Goal: Task Accomplishment & Management: Complete application form

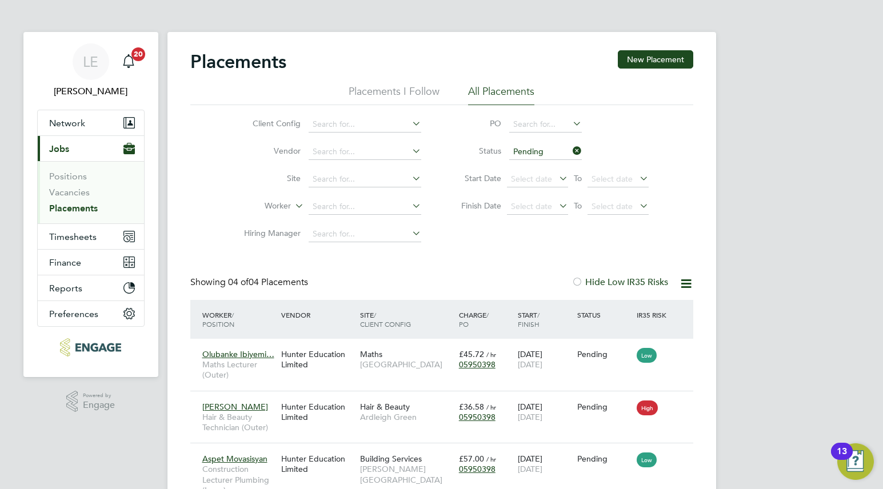
click at [67, 154] on button "Current page: Jobs" at bounding box center [91, 148] width 106 height 25
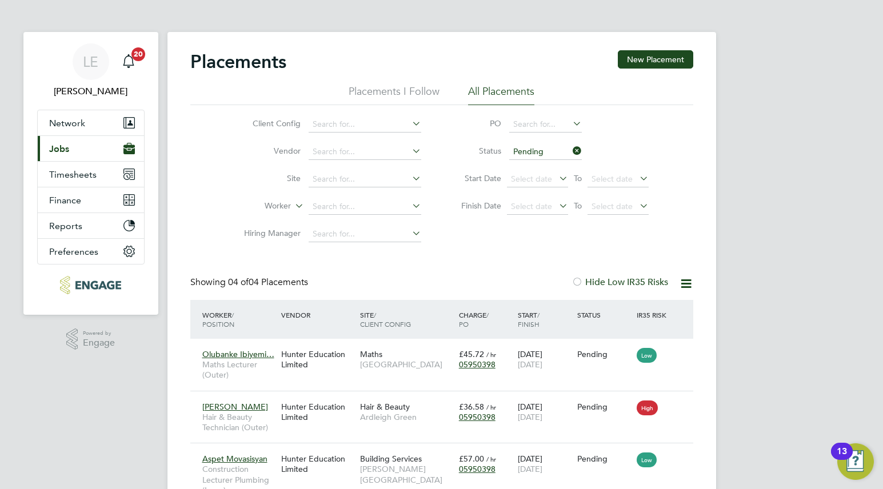
click at [80, 154] on button "Current page: Jobs" at bounding box center [91, 148] width 106 height 25
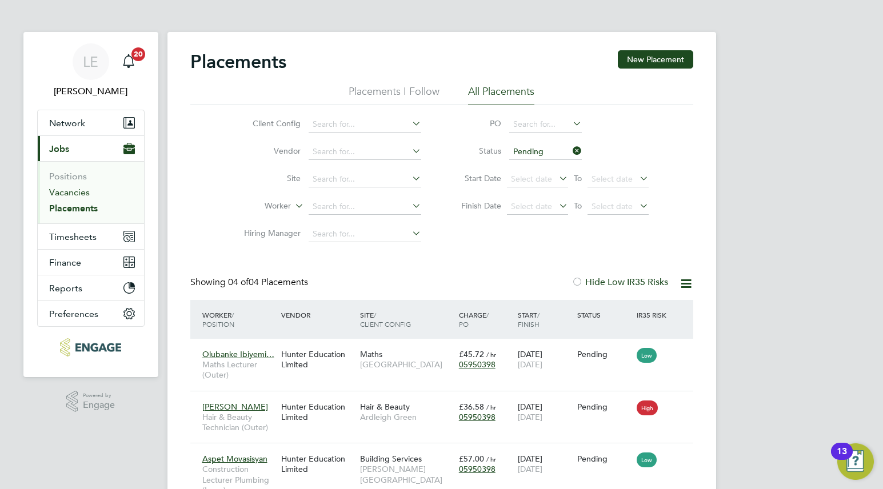
click at [73, 189] on link "Vacancies" at bounding box center [69, 192] width 41 height 11
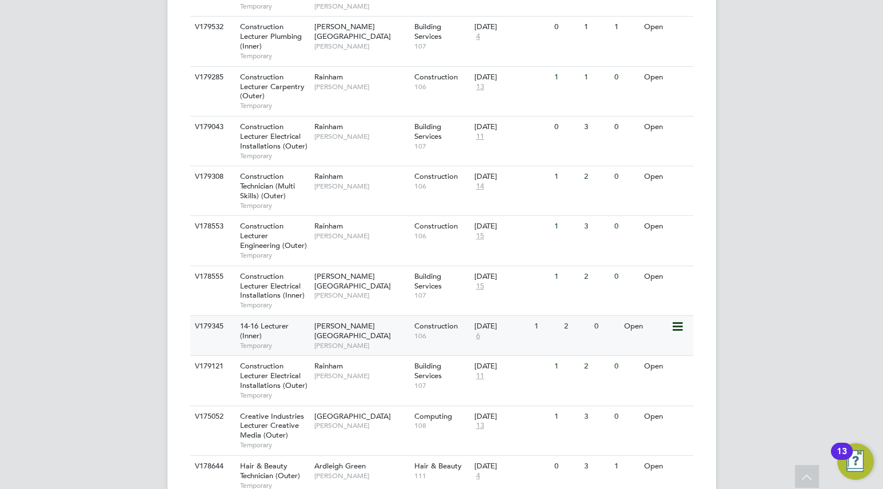
scroll to position [664, 0]
click at [376, 340] on span "[PERSON_NAME]" at bounding box center [361, 344] width 94 height 9
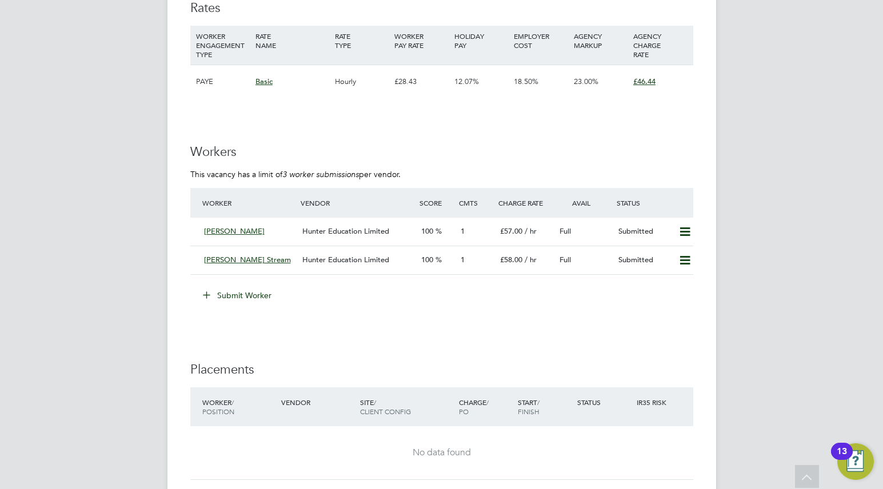
scroll to position [2033, 0]
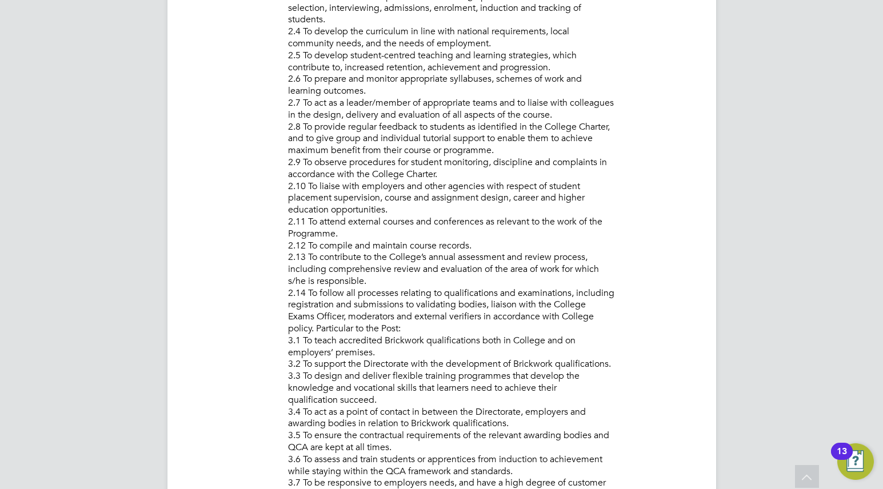
scroll to position [741, 0]
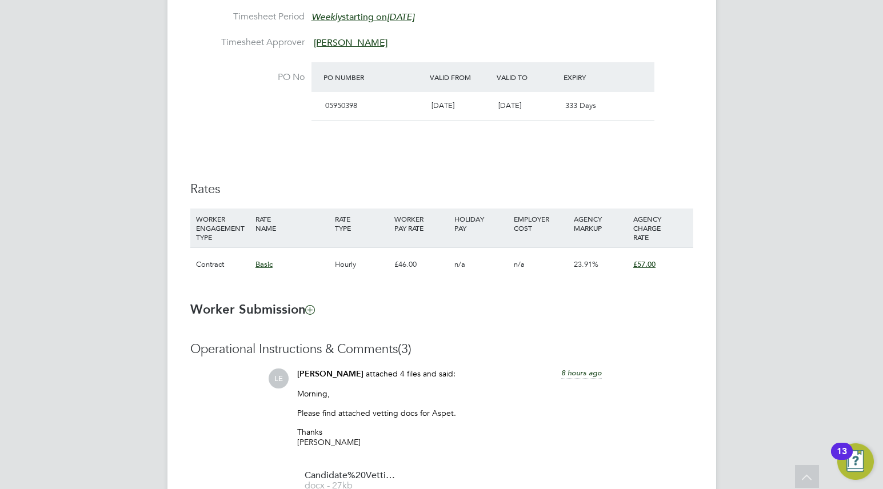
scroll to position [789, 0]
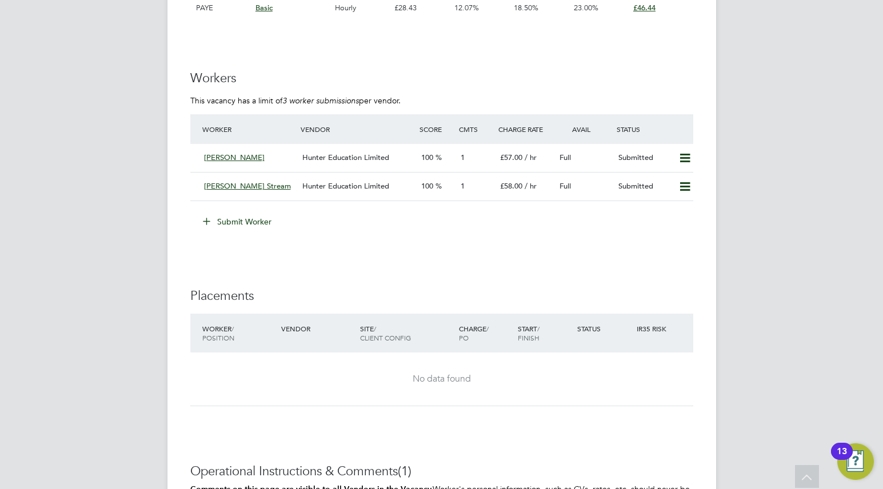
scroll to position [2103, 0]
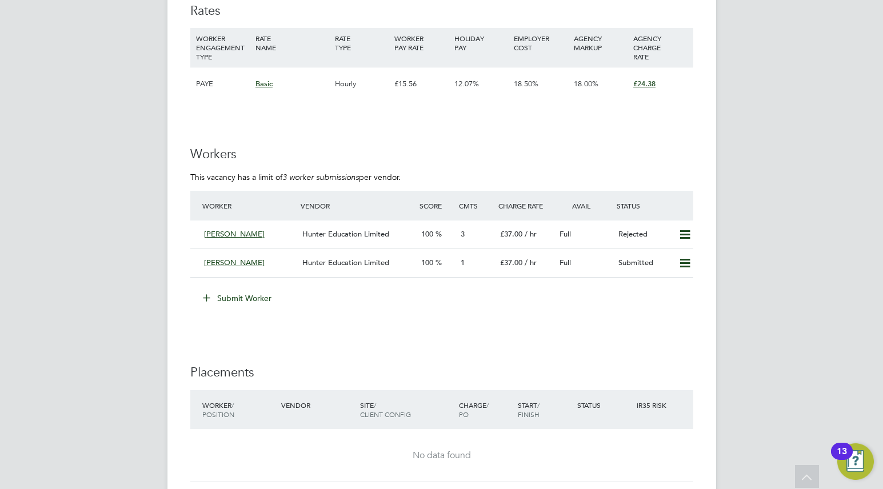
scroll to position [1820, 0]
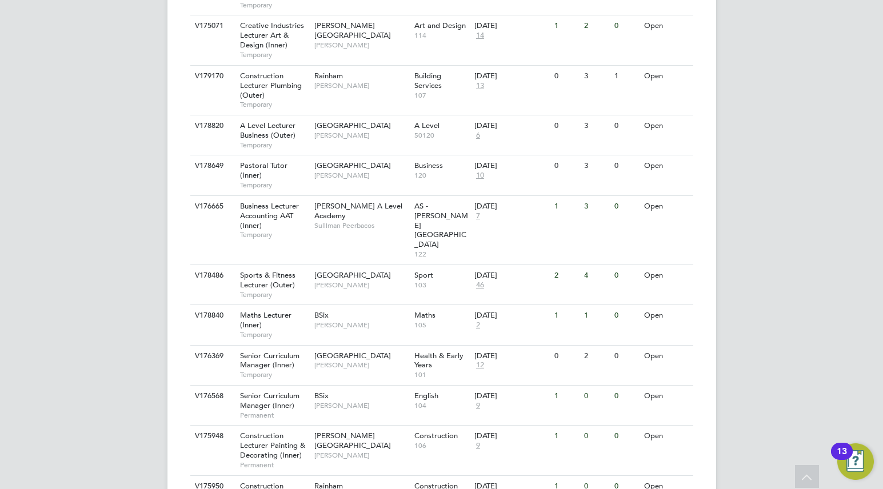
scroll to position [1256, 0]
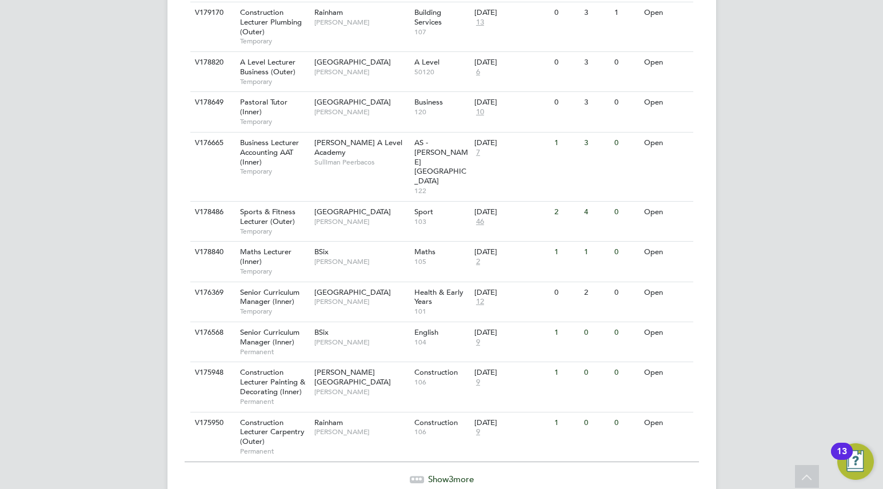
click at [442, 474] on span "Show 3 more" at bounding box center [451, 479] width 46 height 11
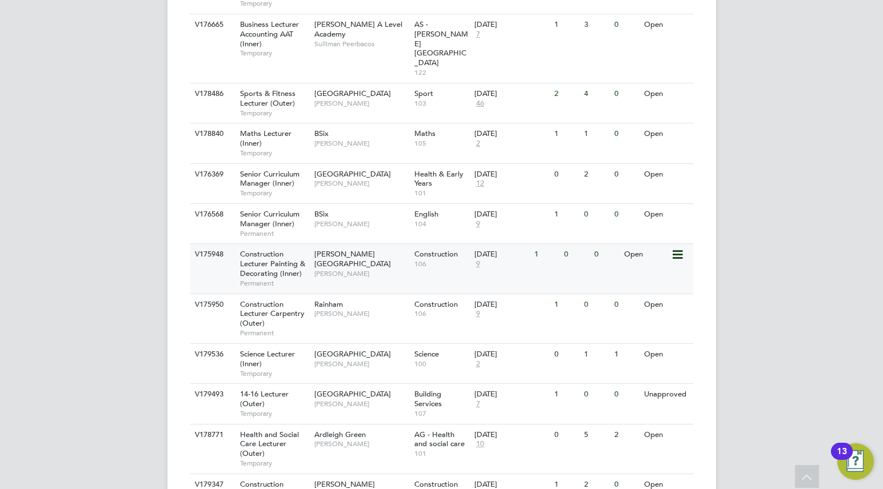
scroll to position [1403, 0]
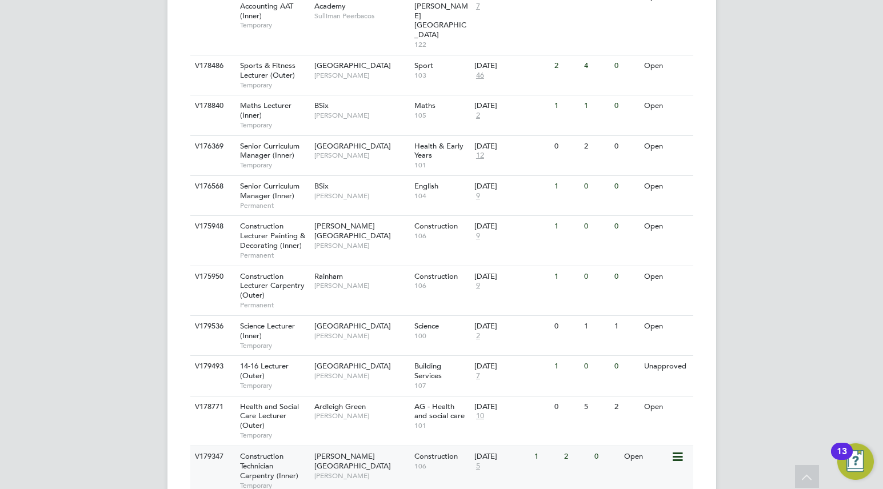
click at [385, 446] on div "Hackney Campus Nathan Morris" at bounding box center [362, 465] width 100 height 39
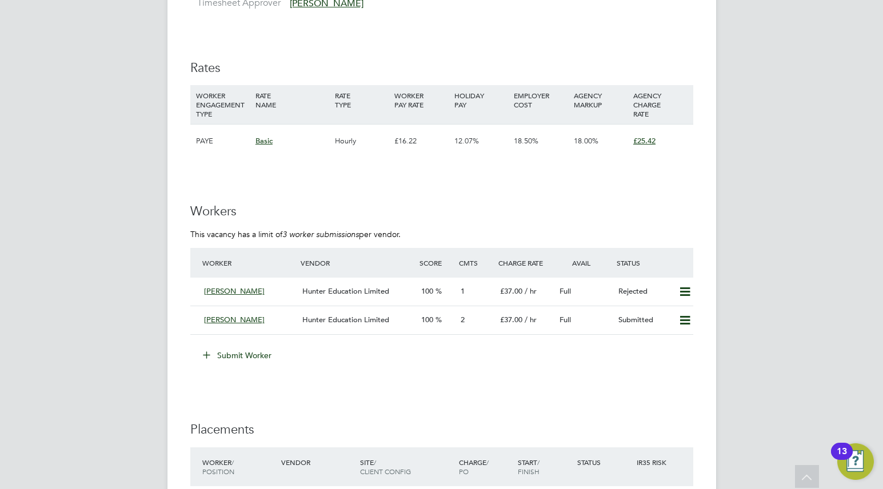
scroll to position [1893, 0]
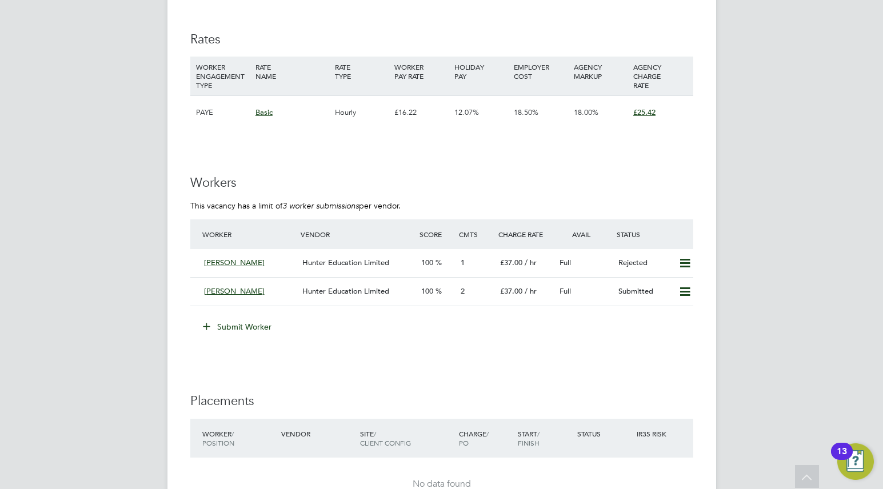
click at [254, 331] on button "Submit Worker" at bounding box center [238, 327] width 86 height 18
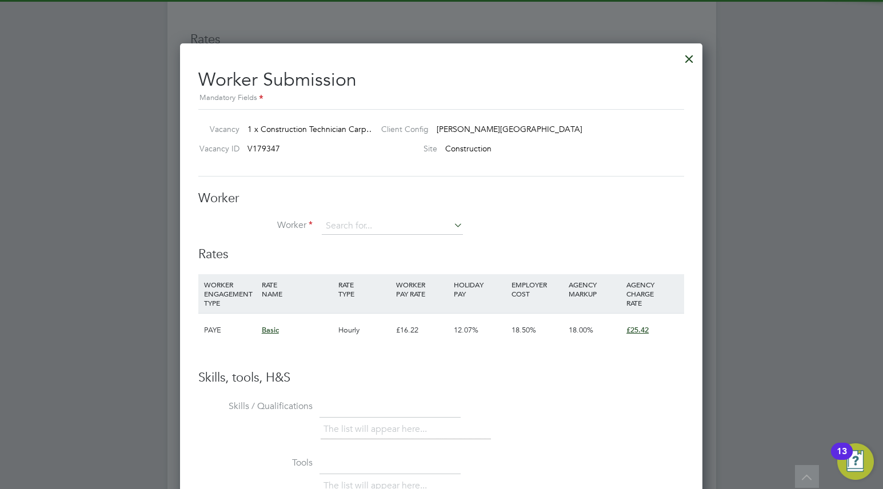
scroll to position [694, 523]
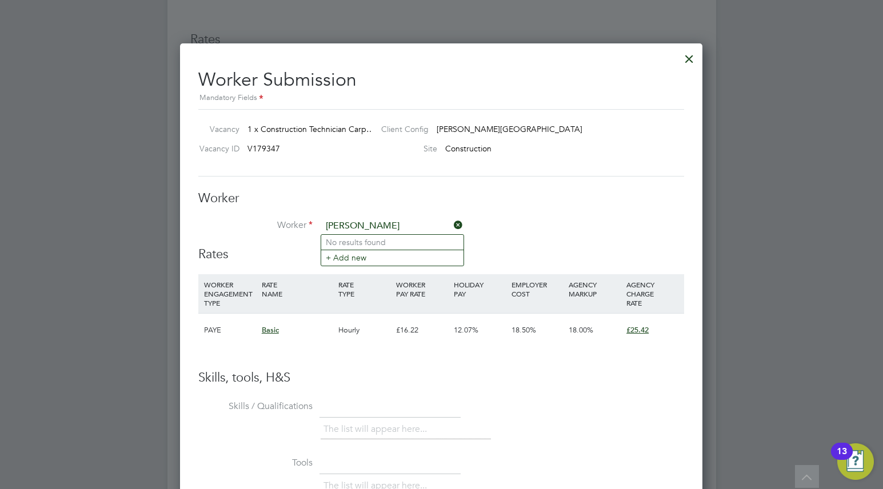
type input "[PERSON_NAME]"
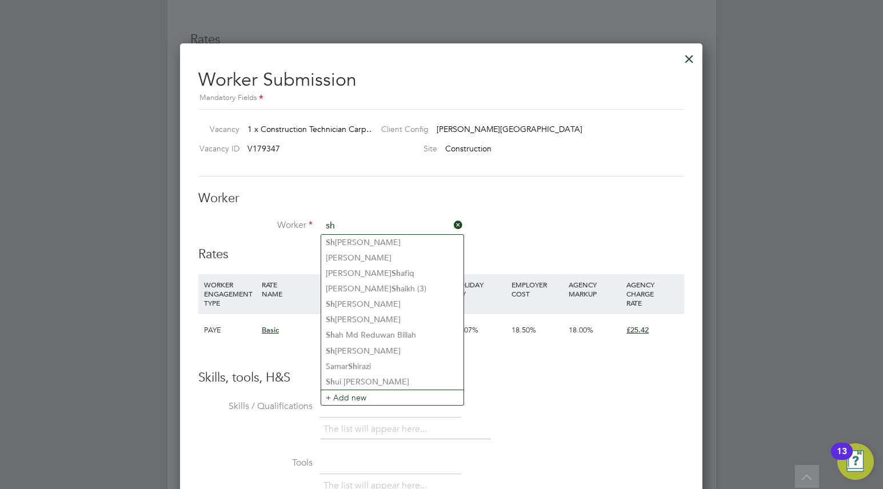
type input "s"
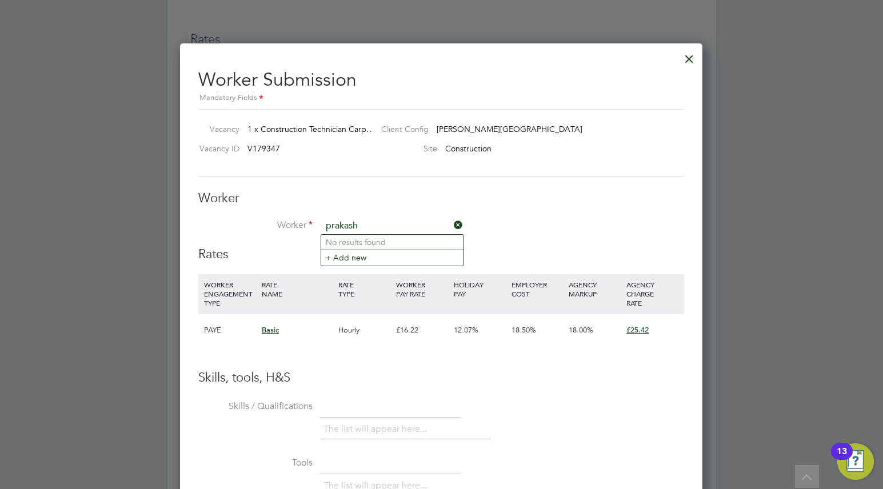
type input "prakash"
click at [688, 59] on div at bounding box center [689, 56] width 21 height 21
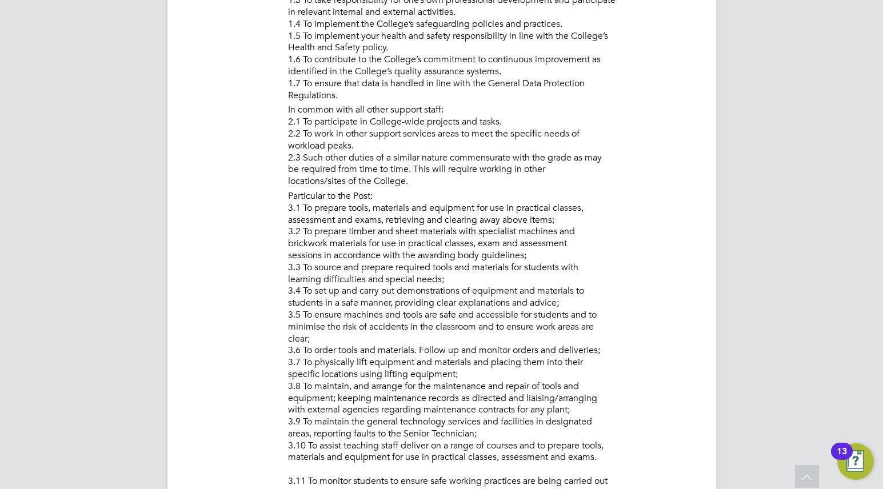
scroll to position [0, 0]
